Goal: Communication & Community: Ask a question

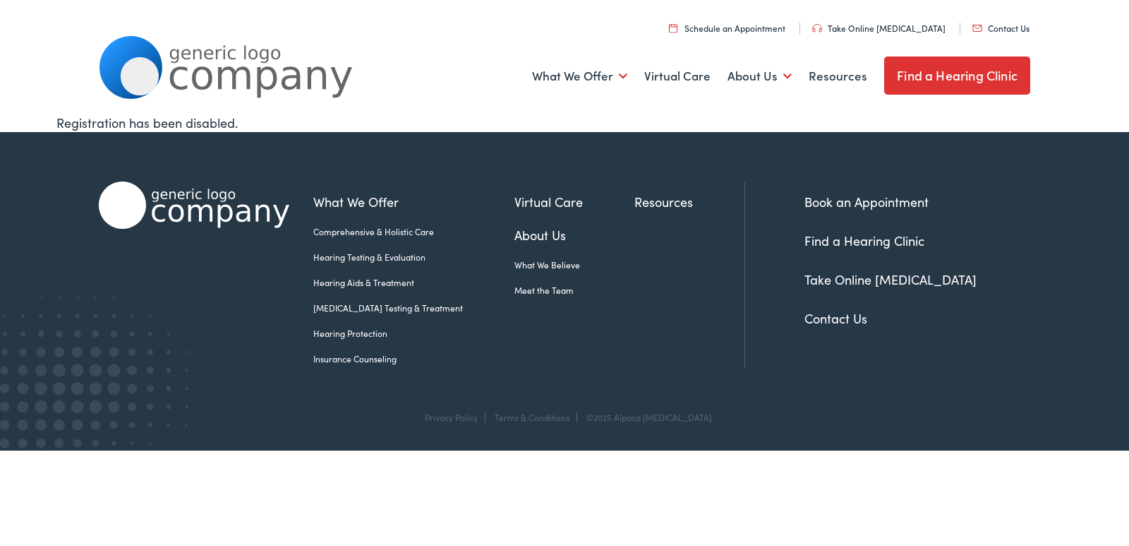
click at [514, 127] on div "Registration has been disabled." at bounding box center [564, 122] width 1017 height 19
click at [842, 321] on link "Contact Us" at bounding box center [836, 318] width 63 height 18
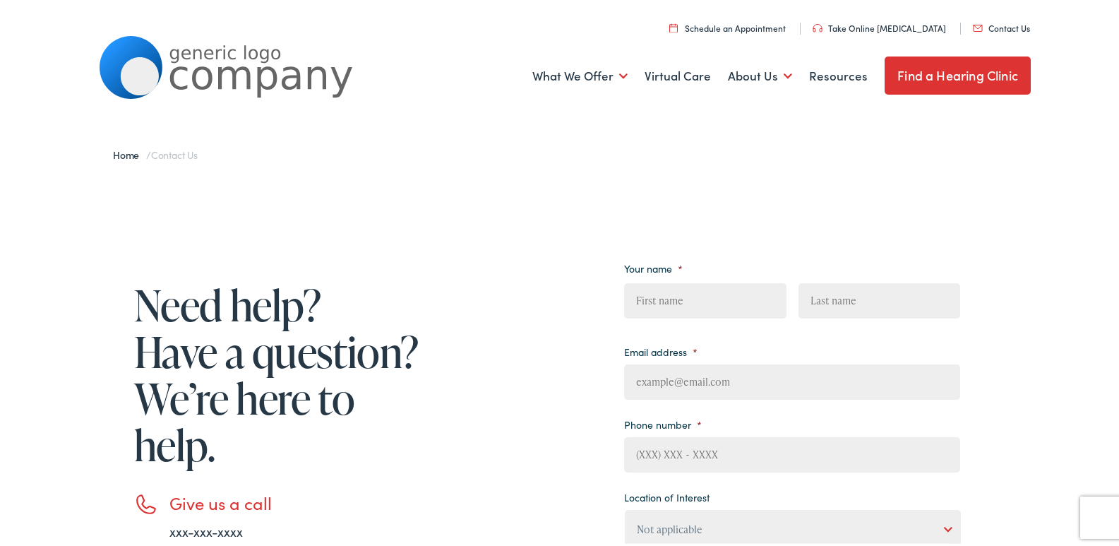
scroll to position [282, 0]
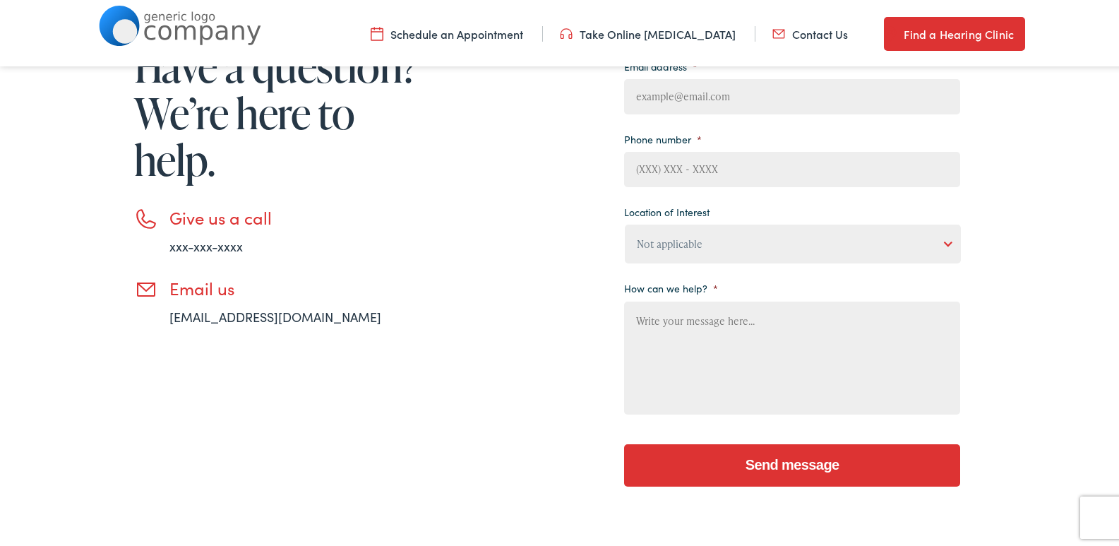
click at [433, 237] on div "Need help? Have a question? We’re here to help. Give us a call xxx-xxx-xxxx Ema…" at bounding box center [529, 229] width 861 height 543
click at [702, 238] on select "Not applicable [PERSON_NAME] [MEDICAL_DATA], Seguin Estes [MEDICAL_DATA], San […" at bounding box center [793, 241] width 336 height 39
select select "[PERSON_NAME] [MEDICAL_DATA], [GEOGRAPHIC_DATA]"
click at [625, 222] on select "Not applicable [PERSON_NAME] [MEDICAL_DATA], Seguin Estes [MEDICAL_DATA], San […" at bounding box center [793, 241] width 336 height 39
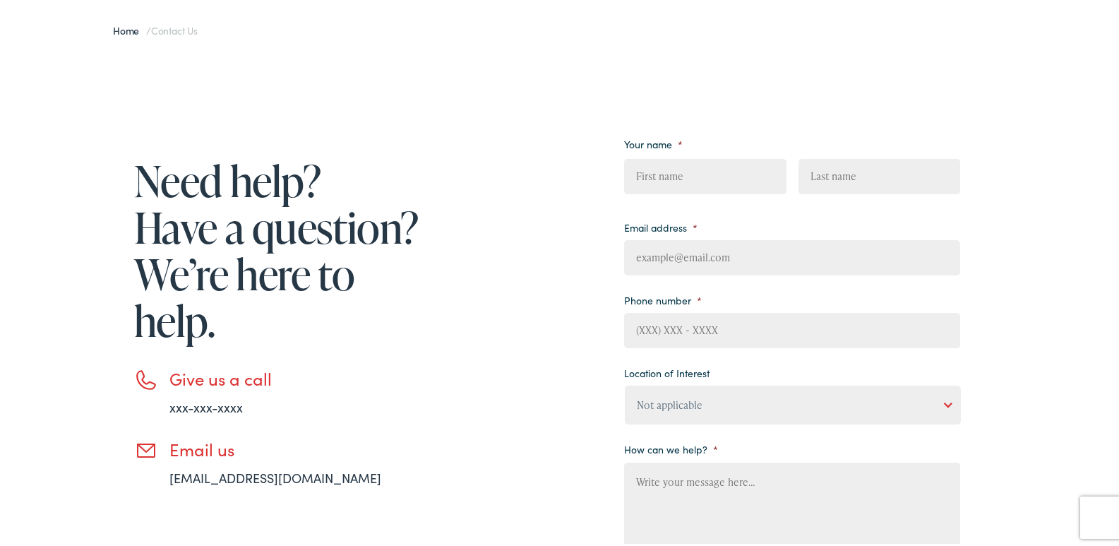
scroll to position [0, 0]
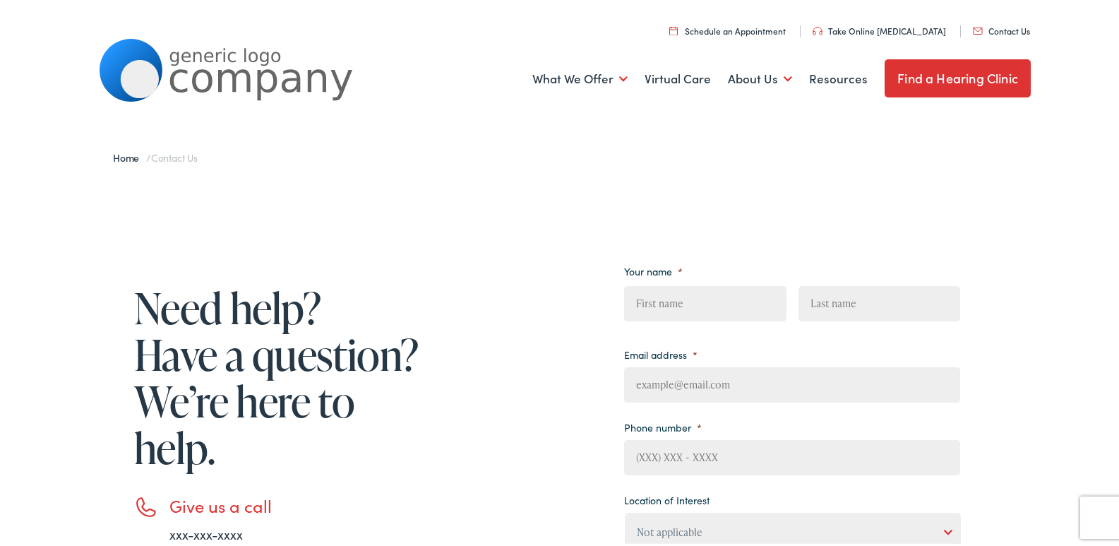
drag, startPoint x: 704, startPoint y: 293, endPoint x: 712, endPoint y: 310, distance: 18.6
click at [708, 300] on input "First" at bounding box center [705, 300] width 162 height 35
type input "[PERSON_NAME]"
type input "[PERSON_NAME][EMAIL_ADDRESS][DOMAIN_NAME]"
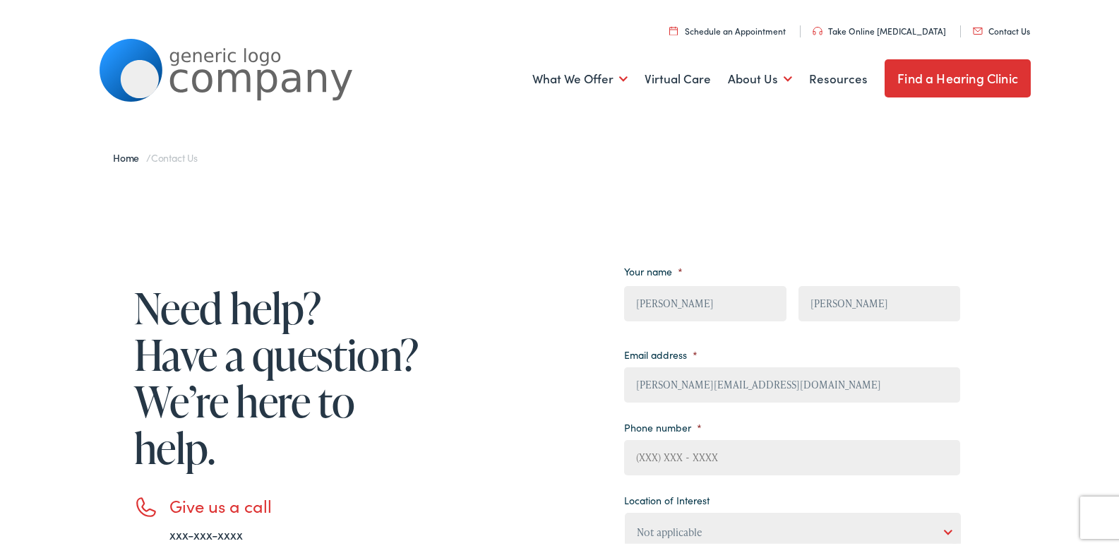
type input "2167852684"
click at [524, 332] on div "Need help? Have a question? We’re here to help. Give us a call xxx-xxx-xxxx Ema…" at bounding box center [529, 517] width 861 height 543
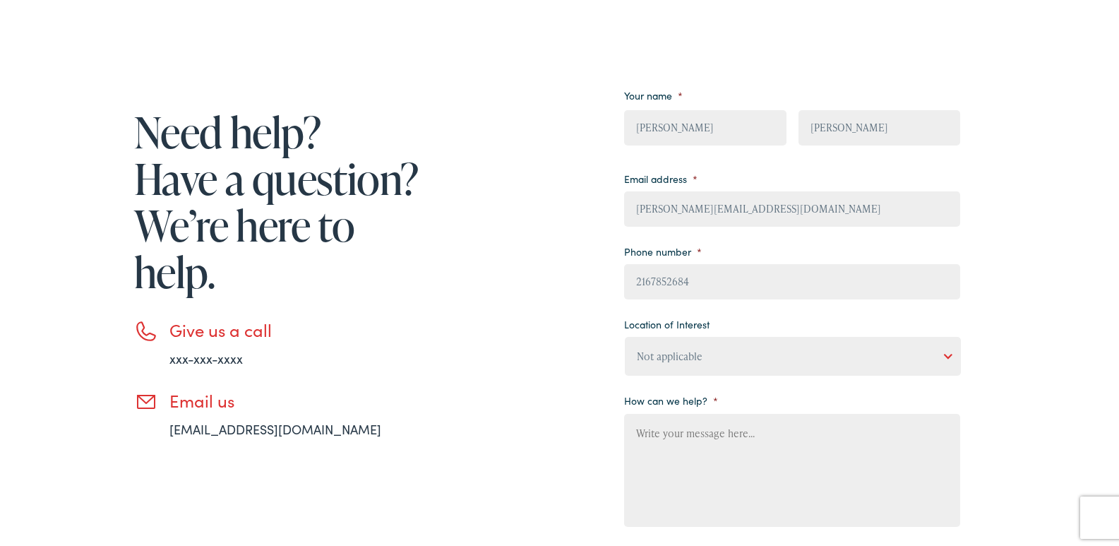
scroll to position [282, 0]
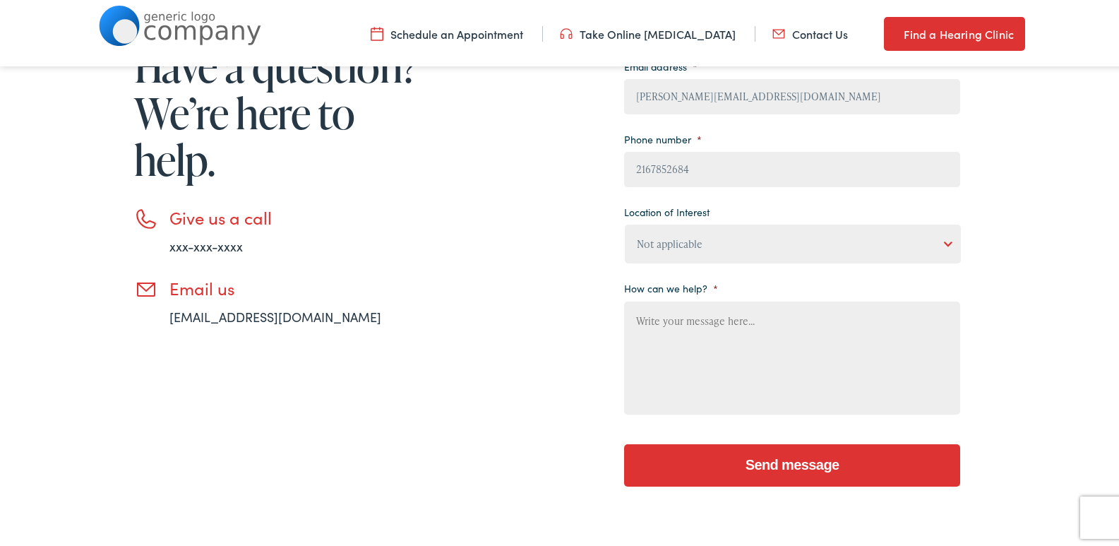
click at [714, 250] on select "Not applicable [PERSON_NAME] [MEDICAL_DATA], Seguin Estes [MEDICAL_DATA], San […" at bounding box center [793, 241] width 336 height 39
click at [482, 319] on div "Need help? Have a question? We’re here to help. Give us a call xxx-xxx-xxxx Ema…" at bounding box center [529, 229] width 861 height 543
drag, startPoint x: 738, startPoint y: 361, endPoint x: 792, endPoint y: 446, distance: 101.2
click at [738, 361] on textarea "How can we help? *" at bounding box center [792, 355] width 336 height 113
paste textarea "As a local business, Premier Window Cleaning proudly serves the neighborhood ar…"
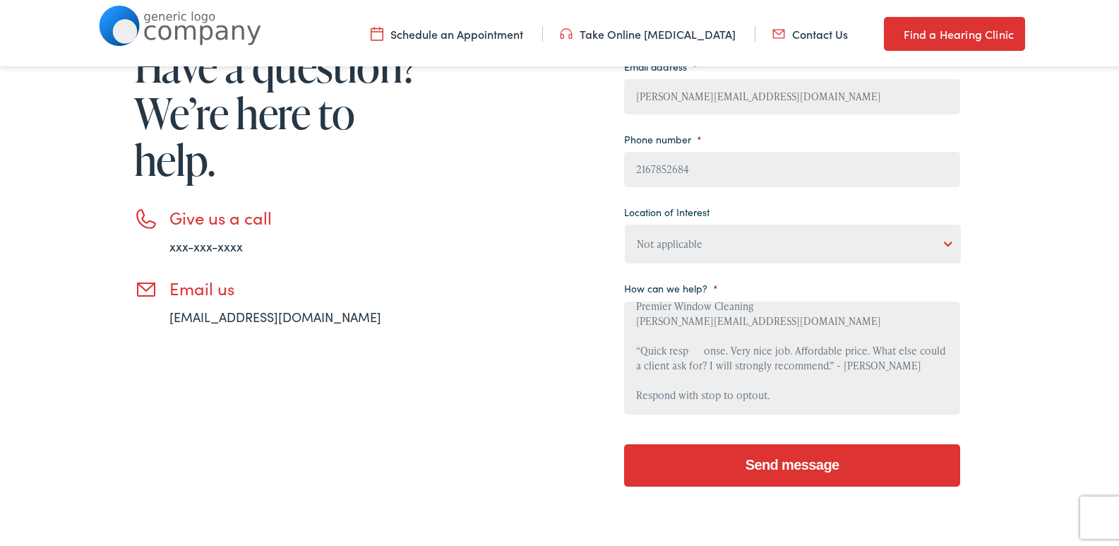
type textarea "As a local business, Premier Window Cleaning proudly serves the neighborhood ar…"
click at [797, 460] on input "Send message" at bounding box center [792, 462] width 336 height 42
click at [491, 266] on div "Need help? Have a question? We’re here to help. Give us a call xxx-xxx-xxxx Ema…" at bounding box center [529, 229] width 861 height 543
click at [804, 460] on input "Send message" at bounding box center [792, 462] width 336 height 42
